Goal: Task Accomplishment & Management: Complete application form

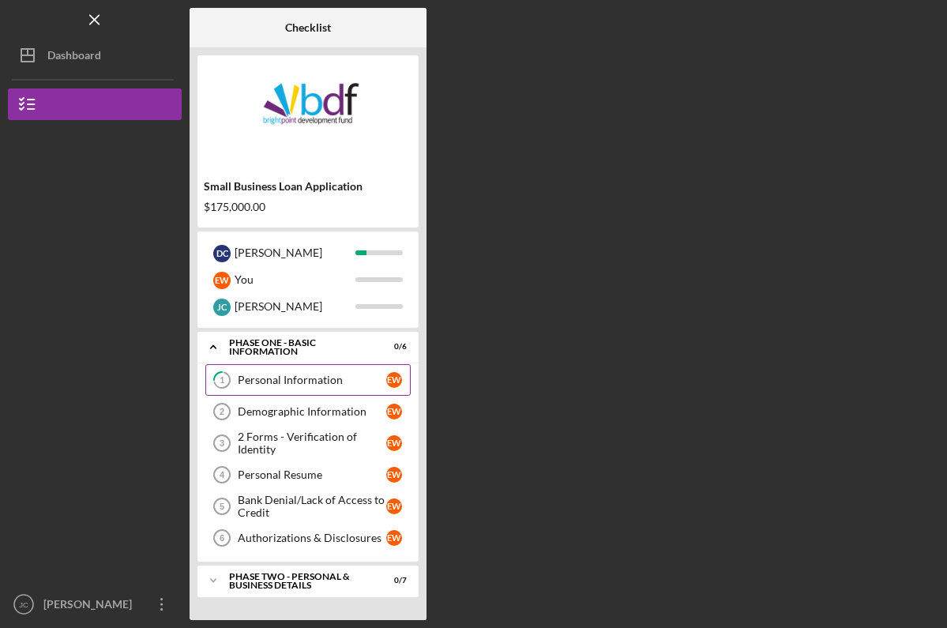
click at [327, 382] on div "Personal Information" at bounding box center [312, 380] width 148 height 13
click at [300, 376] on div "Personal Information" at bounding box center [312, 380] width 148 height 13
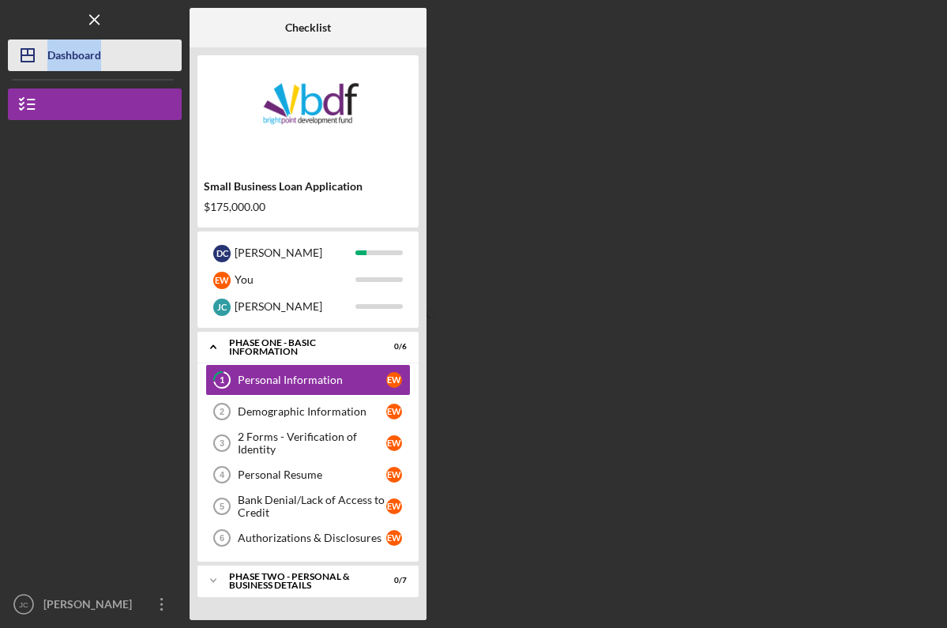
click at [117, 54] on button "Icon/Dashboard Dashboard" at bounding box center [95, 55] width 174 height 32
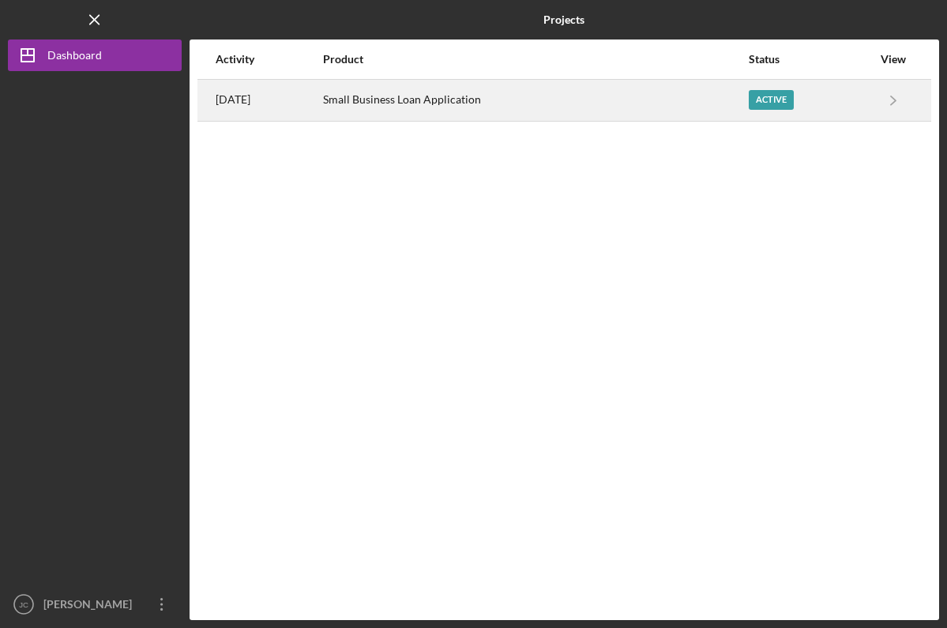
click at [490, 90] on div "Small Business Loan Application" at bounding box center [535, 100] width 424 height 39
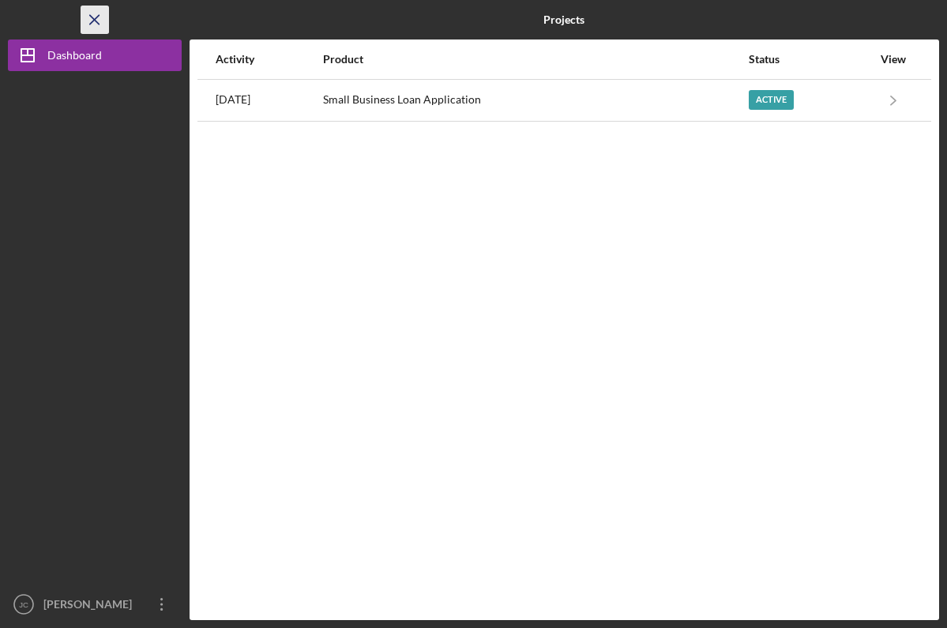
click at [92, 27] on icon "Icon/Menu Close" at bounding box center [95, 20] width 36 height 36
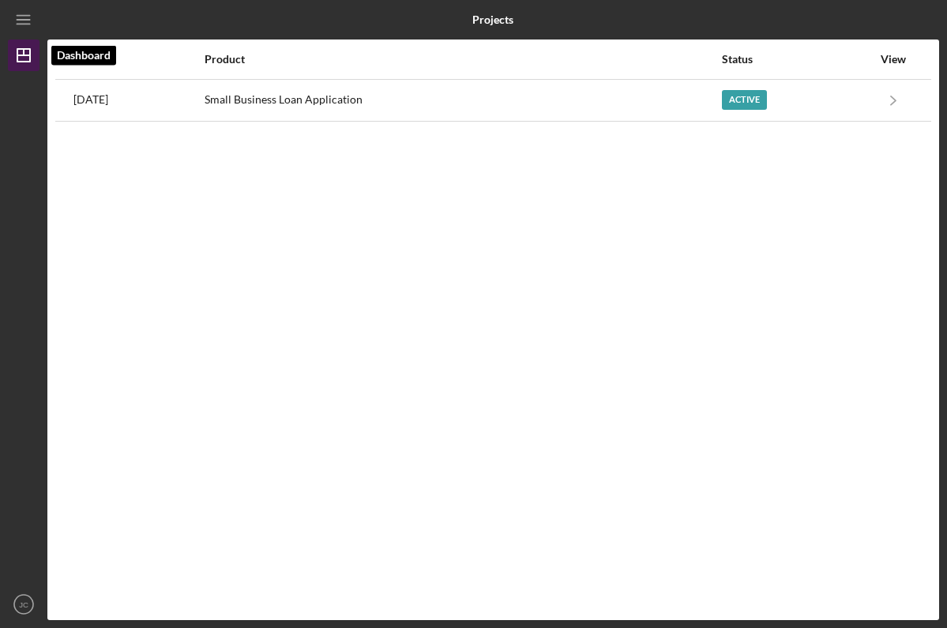
click at [30, 55] on line "button" at bounding box center [23, 55] width 13 height 0
click at [21, 32] on icon "Icon/Menu" at bounding box center [24, 20] width 36 height 36
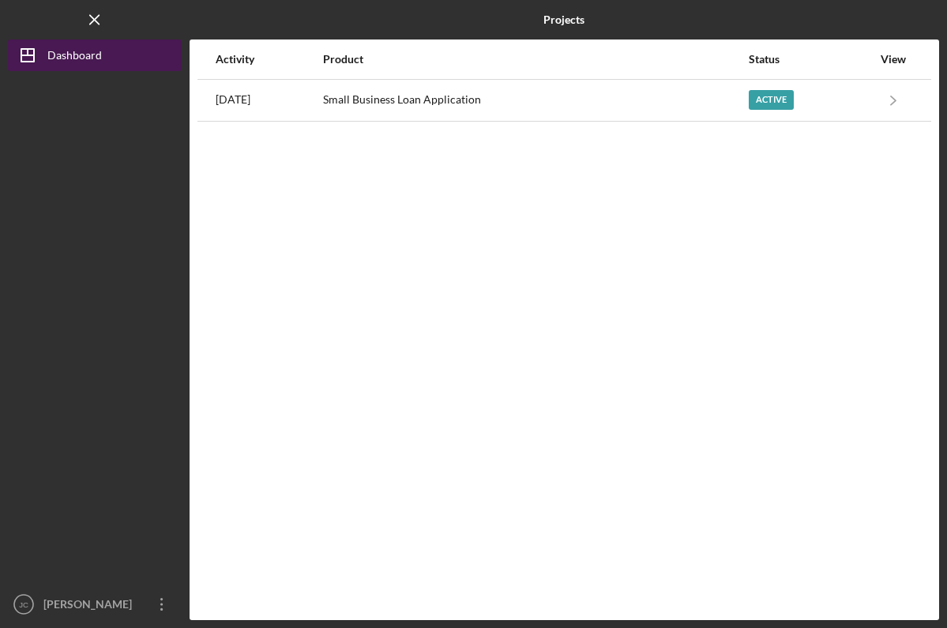
click at [43, 47] on icon "Icon/Dashboard" at bounding box center [27, 55] width 39 height 39
